Goal: Navigation & Orientation: Find specific page/section

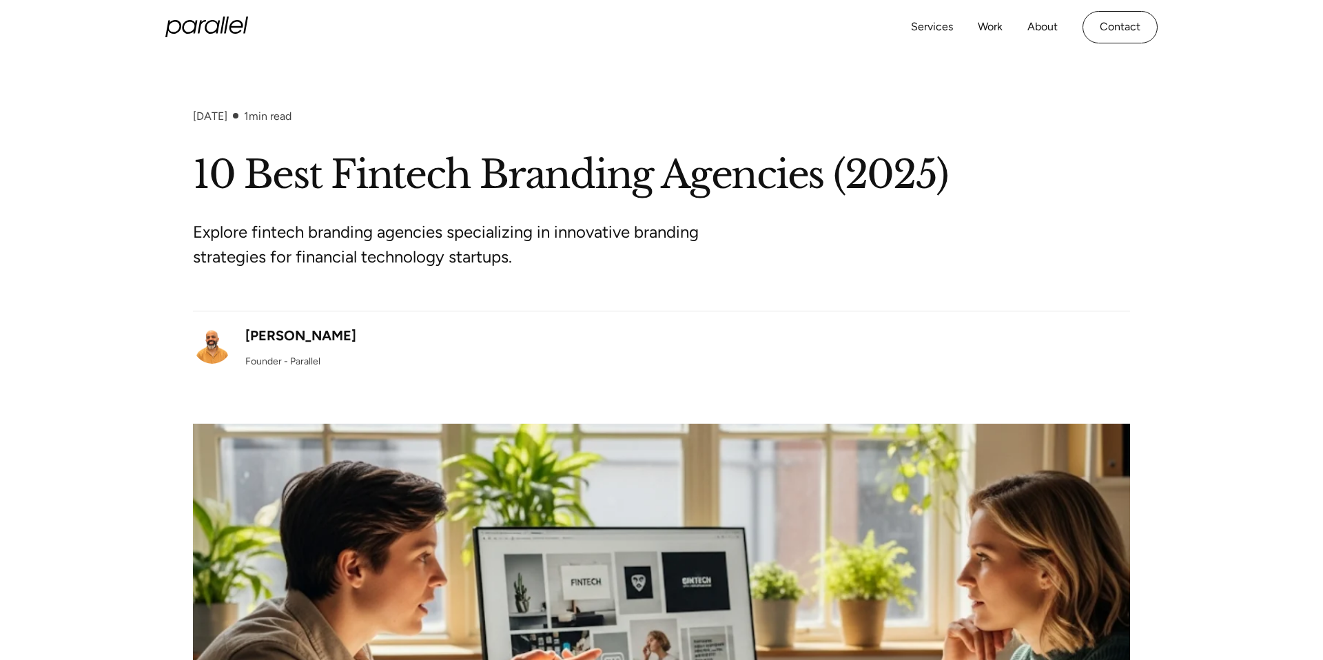
click at [200, 23] on icon "home" at bounding box center [202, 27] width 8 height 14
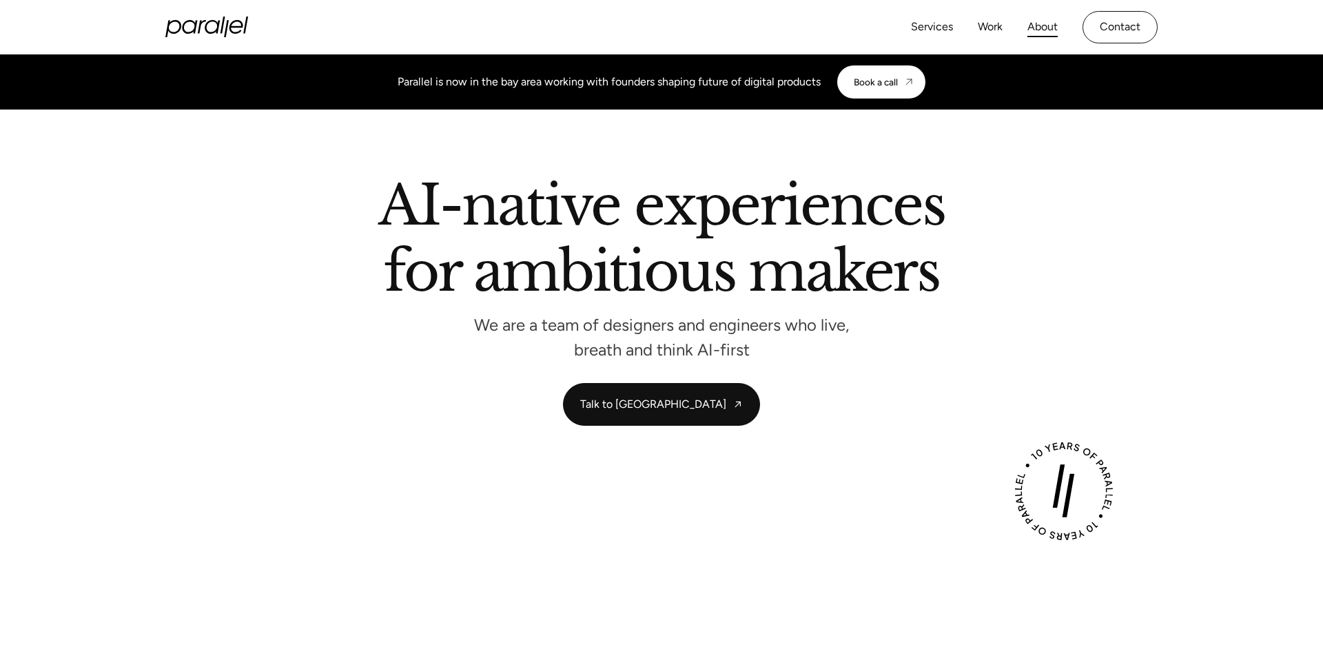
click at [1036, 25] on link "About" at bounding box center [1042, 27] width 30 height 20
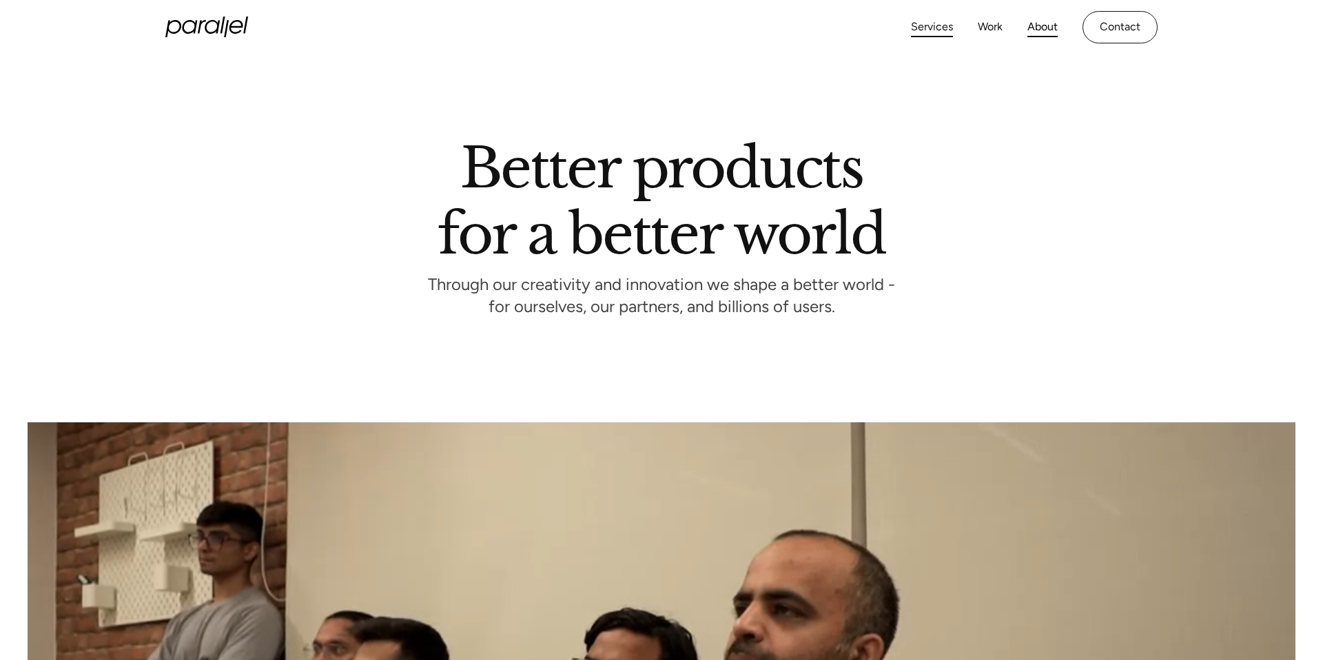
click at [938, 32] on link "Services" at bounding box center [932, 27] width 42 height 20
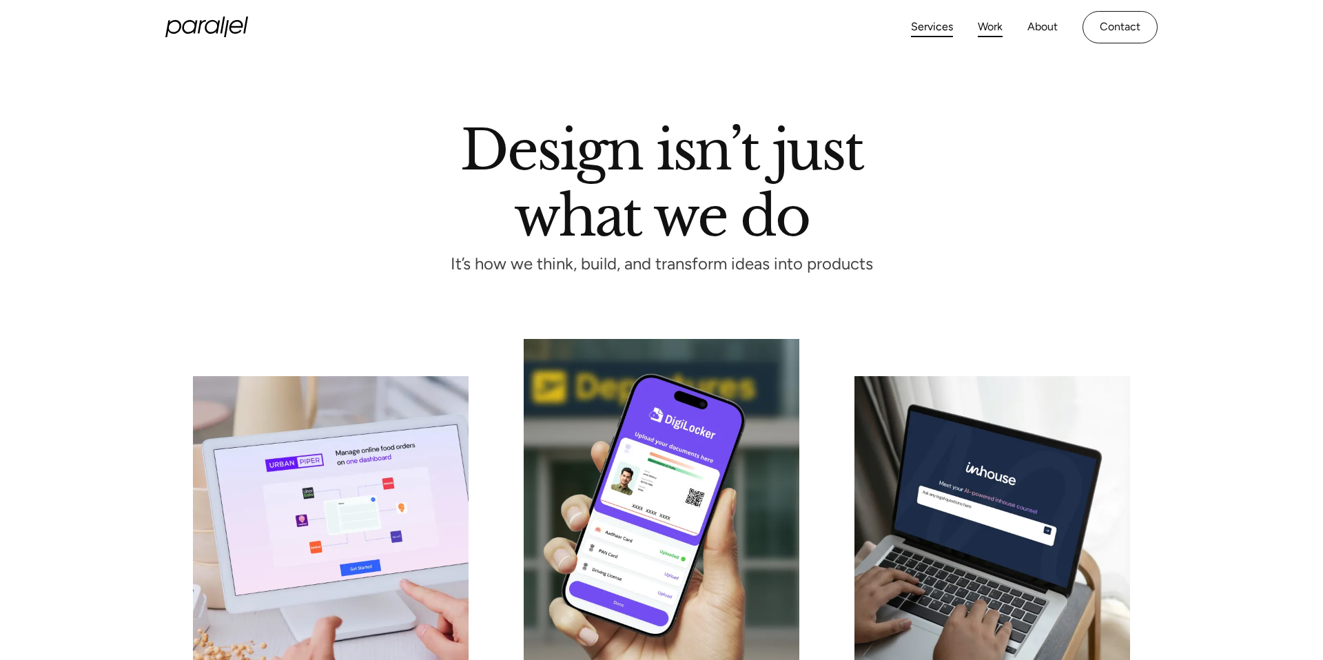
click at [990, 27] on link "Work" at bounding box center [989, 27] width 25 height 20
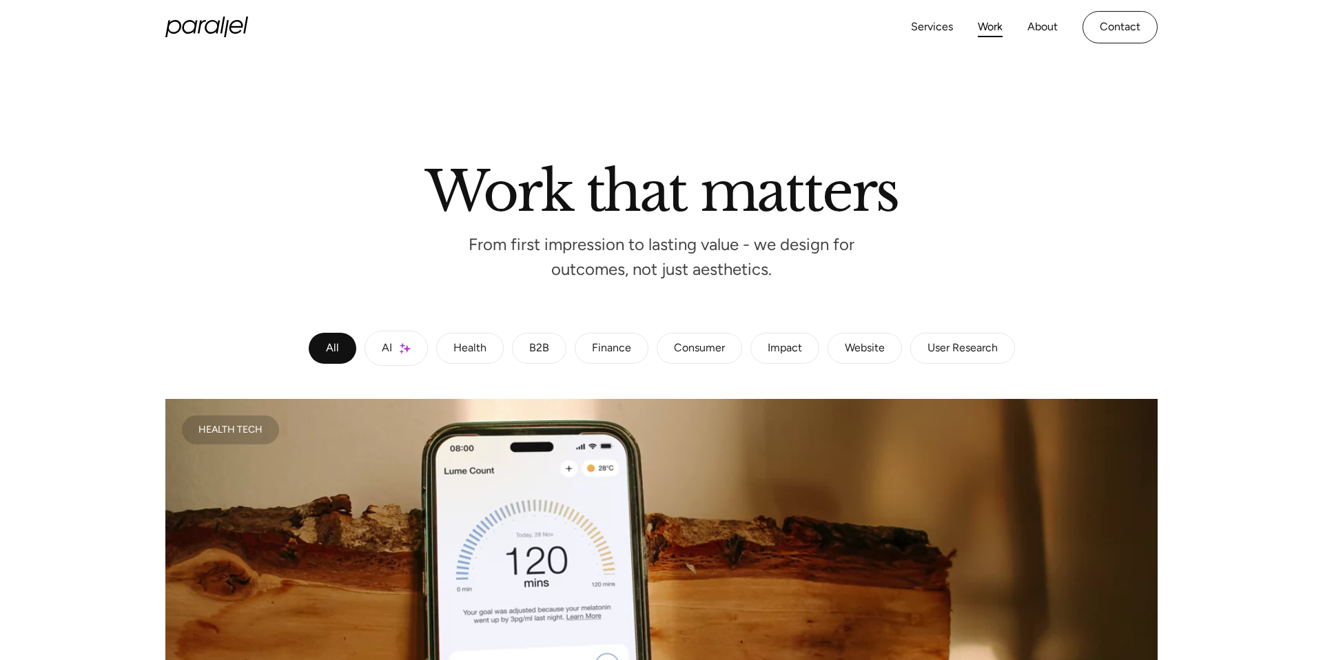
click at [603, 362] on link "Finance" at bounding box center [611, 349] width 74 height 32
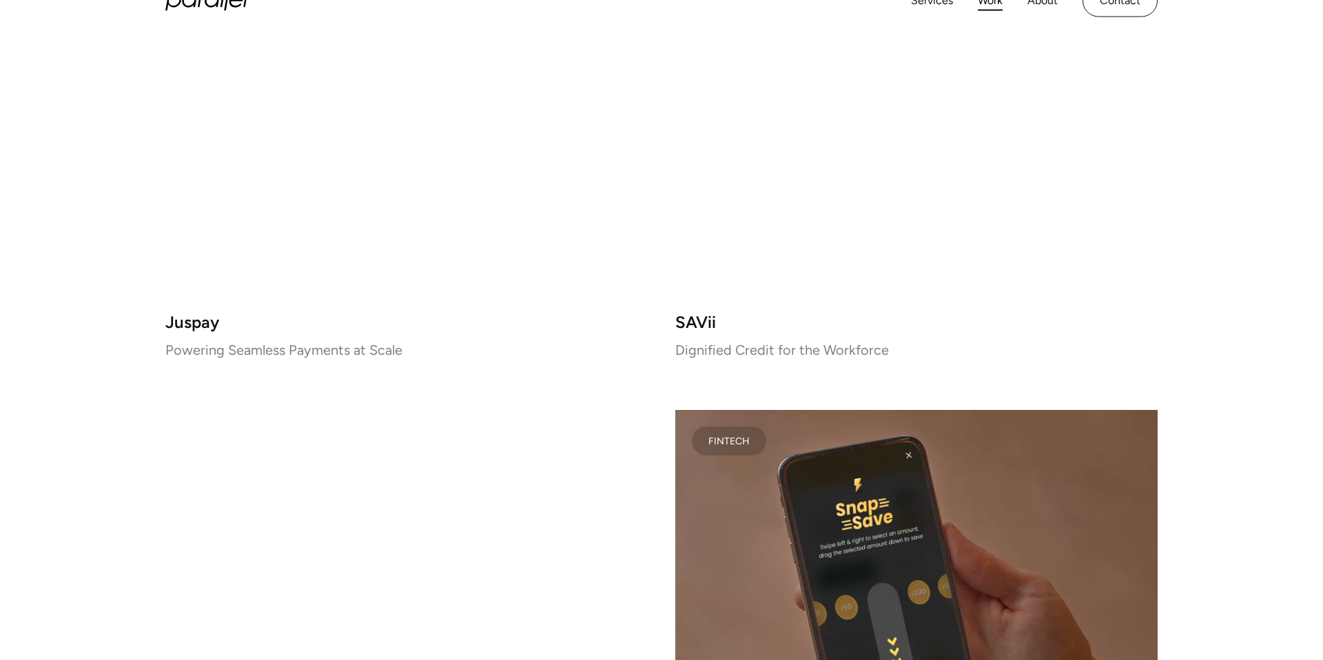
scroll to position [481, 0]
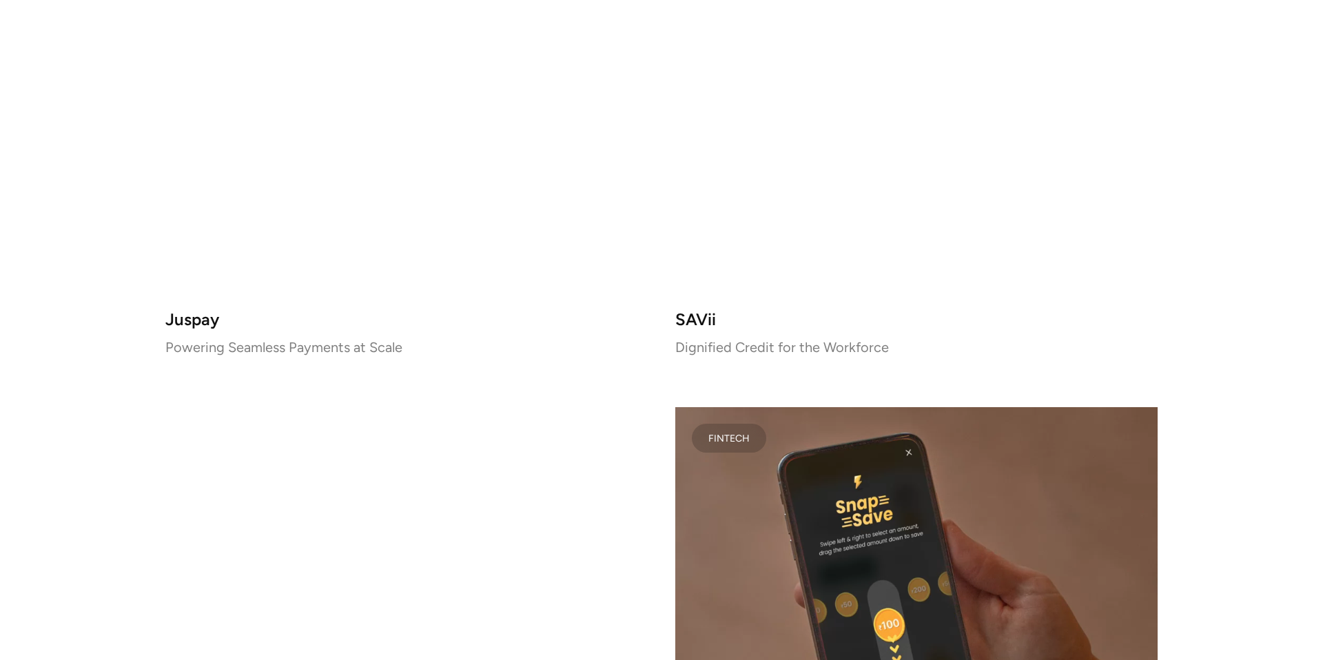
click at [364, 263] on video at bounding box center [406, 107] width 482 height 380
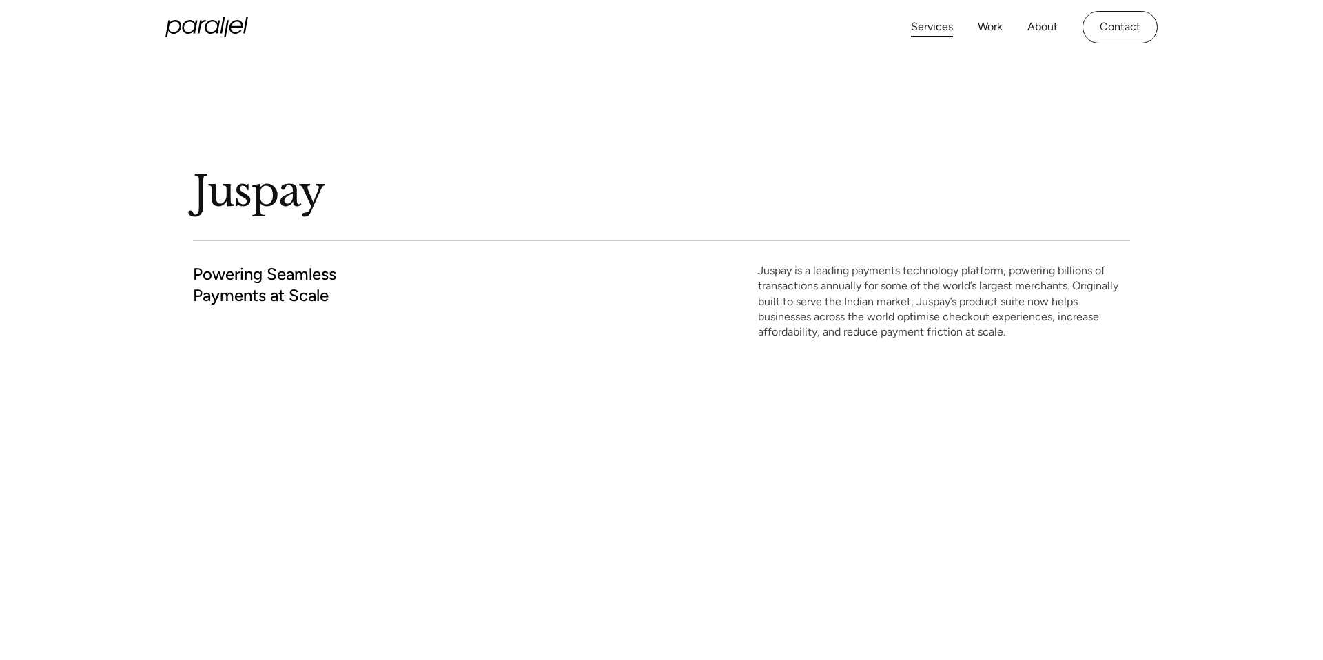
click at [949, 28] on link "Services" at bounding box center [932, 27] width 42 height 20
